Goal: Information Seeking & Learning: Find specific fact

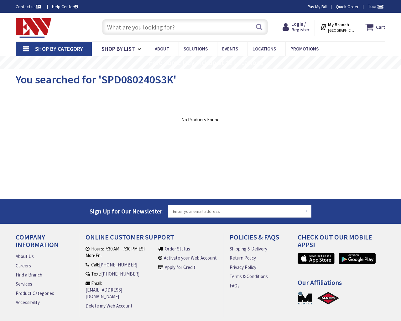
type input "Indian Grass Ct, [GEOGRAPHIC_DATA], [GEOGRAPHIC_DATA], [GEOGRAPHIC_DATA]"
